Goal: Transaction & Acquisition: Subscribe to service/newsletter

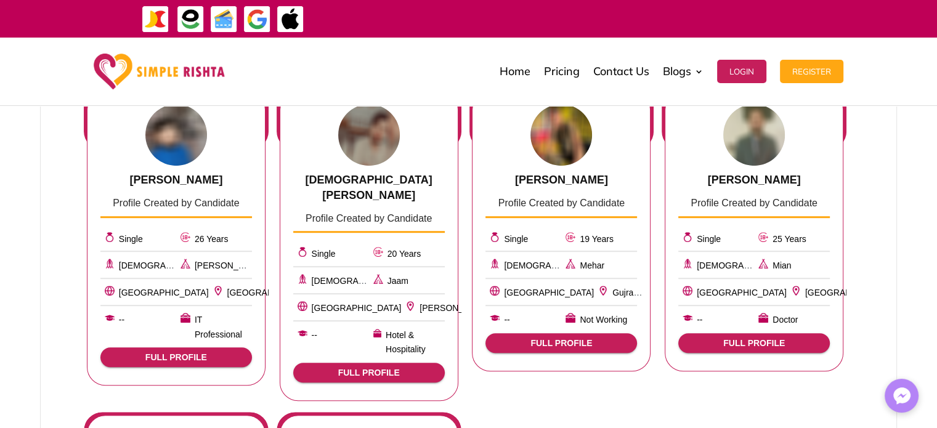
scroll to position [612, 0]
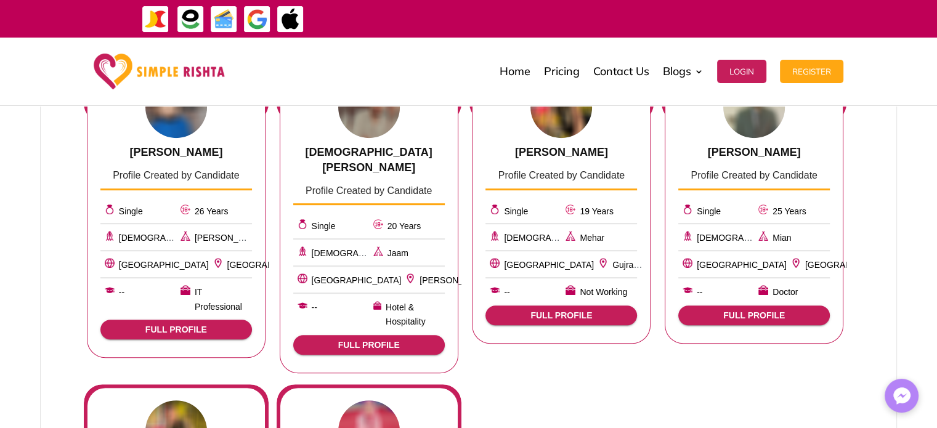
drag, startPoint x: 21, startPoint y: 217, endPoint x: 29, endPoint y: 217, distance: 8.0
click at [23, 217] on div "Simple Rishta found 30419 matches for you! Muhammad jameel Profile Created by C…" at bounding box center [468, 356] width 937 height 746
click at [61, 224] on div "Simple Rishta found 30419 matches for you! Muhammad jameel Profile Created by C…" at bounding box center [468, 356] width 857 height 721
click at [23, 229] on div "Simple Rishta found 30419 matches for you! Muhammad jameel Profile Created by C…" at bounding box center [468, 356] width 937 height 746
click at [55, 233] on div "Simple Rishta found 30419 matches for you! Muhammad jameel Profile Created by C…" at bounding box center [468, 356] width 857 height 721
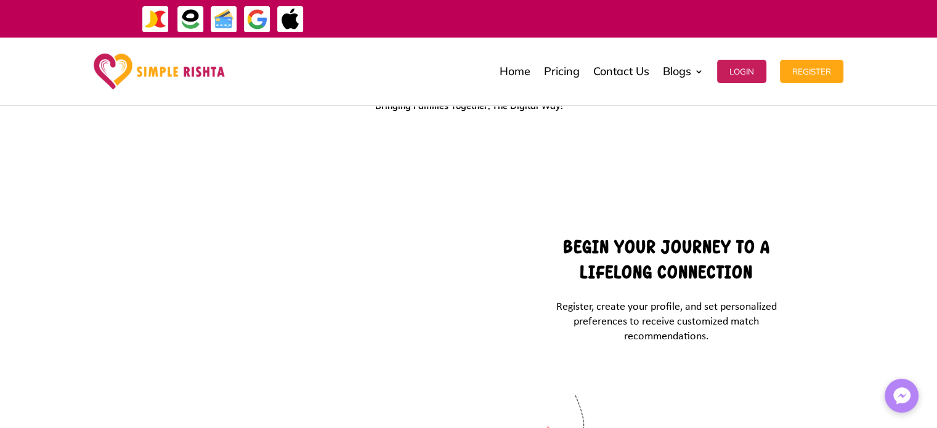
scroll to position [2152, 0]
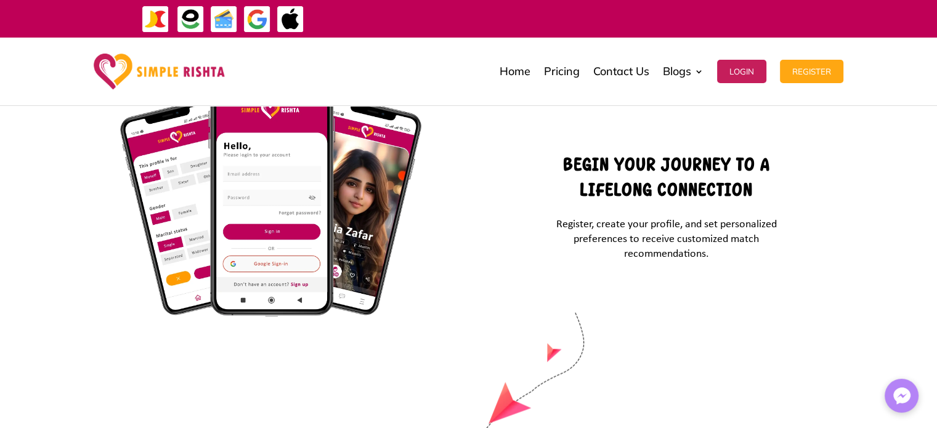
drag, startPoint x: 912, startPoint y: 172, endPoint x: 928, endPoint y: 174, distance: 16.2
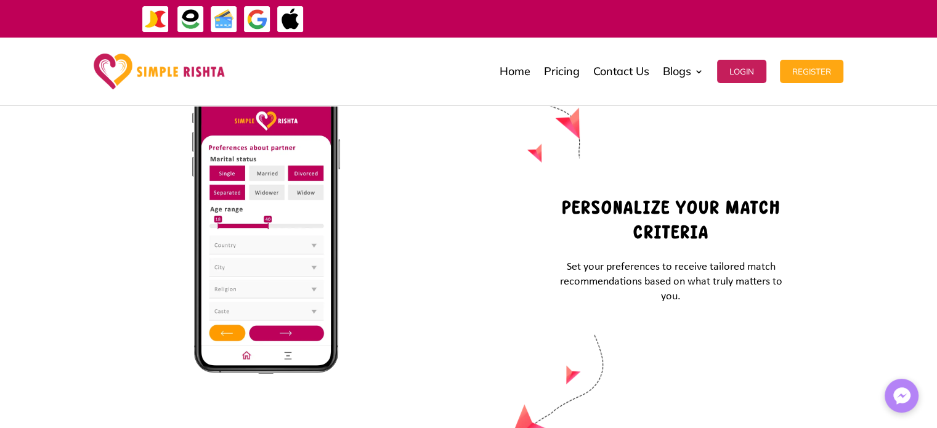
scroll to position [2813, 0]
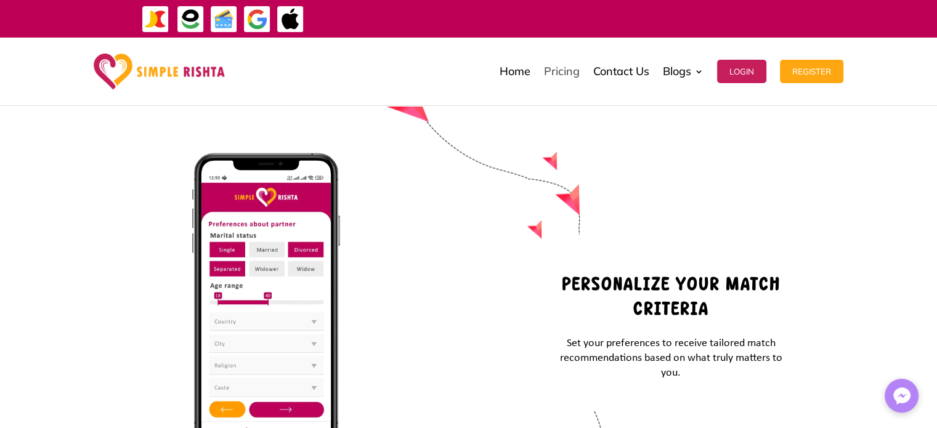
click at [570, 65] on link "Pricing" at bounding box center [562, 72] width 36 height 62
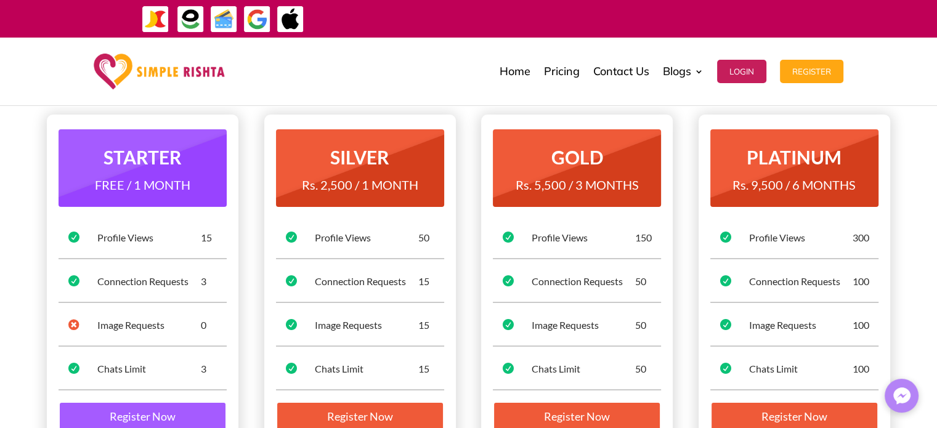
scroll to position [123, 0]
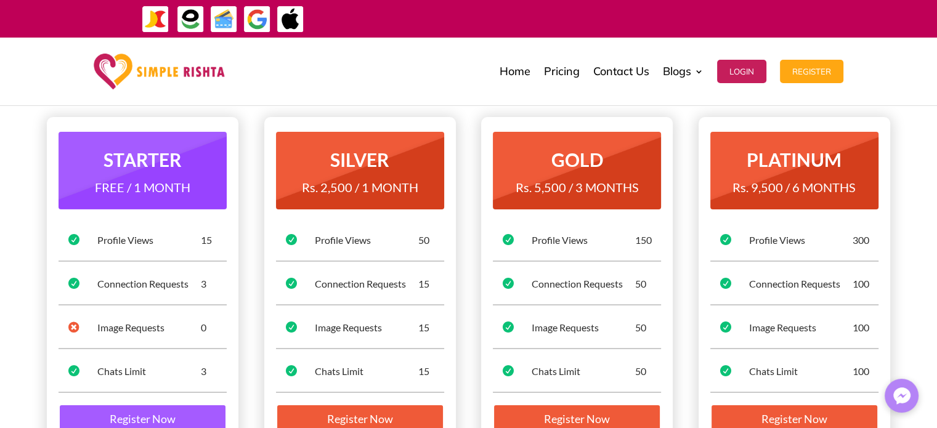
click at [7, 259] on div "STARTER FREE / 1 MONTH  Profile Views 15  Connection Requests 3  Image Reque…" at bounding box center [468, 284] width 937 height 434
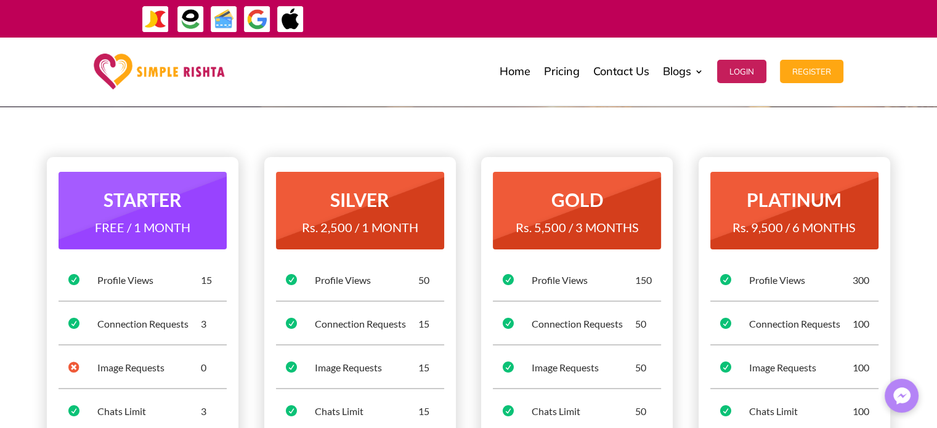
scroll to position [62, 0]
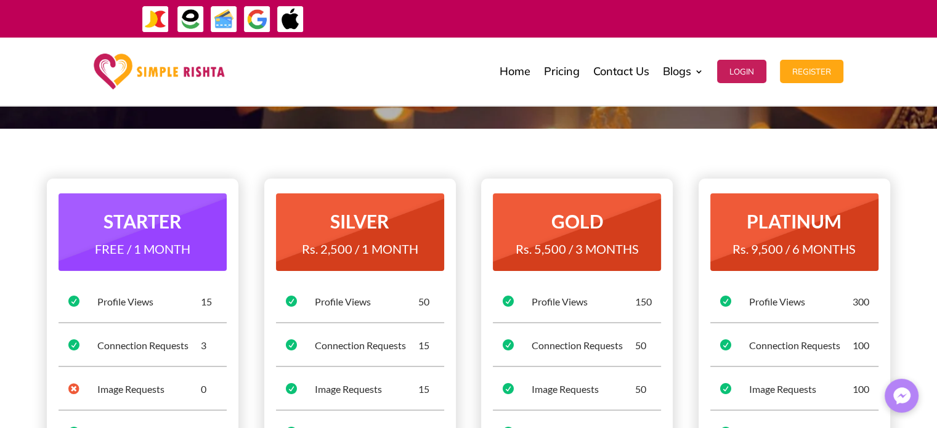
click at [431, 74] on div "Home Pricing Contact Us Blogs English Blog Urdu Blog Login Register Home Pricin…" at bounding box center [542, 72] width 599 height 62
